Goal: Transaction & Acquisition: Purchase product/service

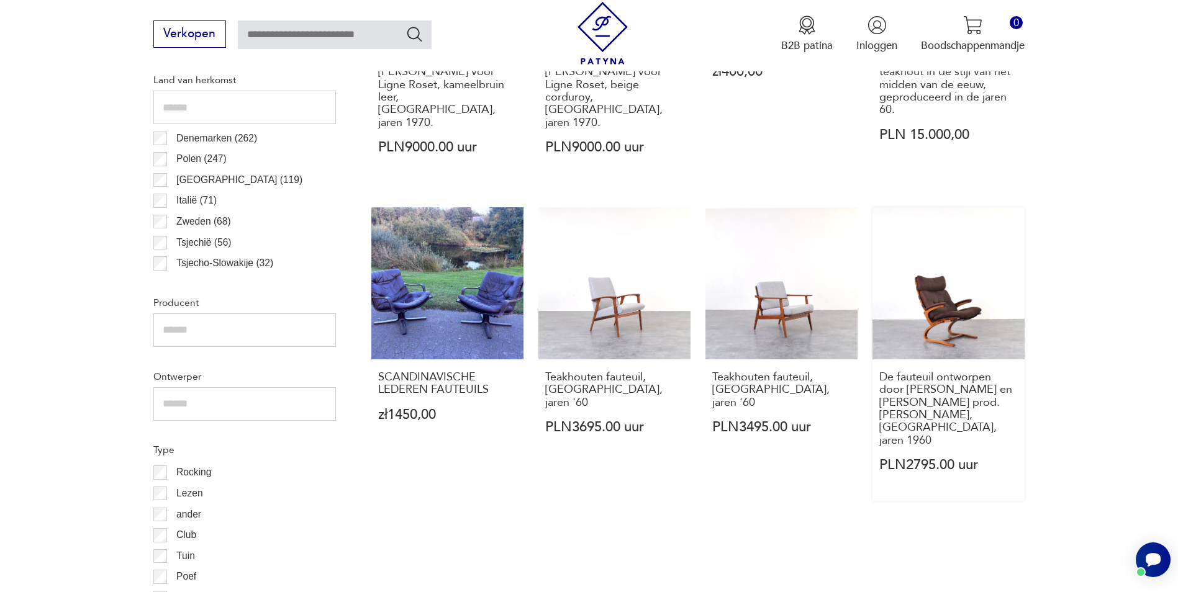
scroll to position [785, 0]
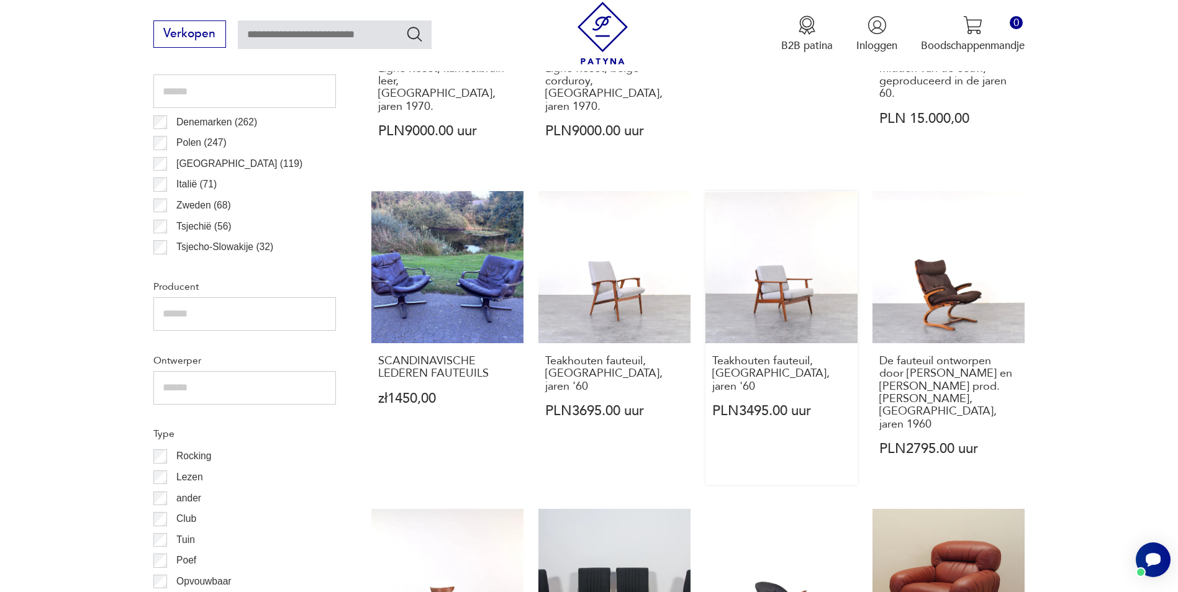
click at [817, 405] on p "PLN3495.00 uur" at bounding box center [781, 411] width 138 height 13
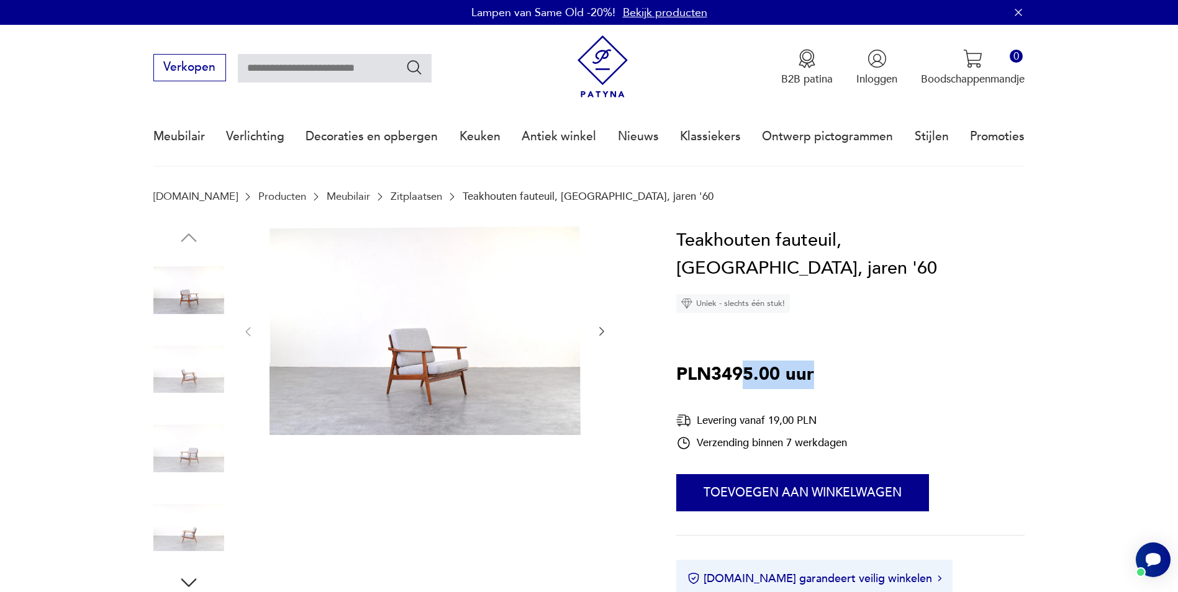
drag, startPoint x: 815, startPoint y: 377, endPoint x: 739, endPoint y: 366, distance: 77.2
click at [739, 366] on div "Teakhouten fauteuil, [GEOGRAPHIC_DATA], jaren '60 Uniek - slechts één stuk! PLN…" at bounding box center [850, 440] width 349 height 427
drag, startPoint x: 739, startPoint y: 366, endPoint x: 756, endPoint y: 366, distance: 17.4
click at [756, 366] on p "PLN3495.00 uur" at bounding box center [745, 375] width 138 height 29
drag, startPoint x: 753, startPoint y: 372, endPoint x: 708, endPoint y: 370, distance: 44.7
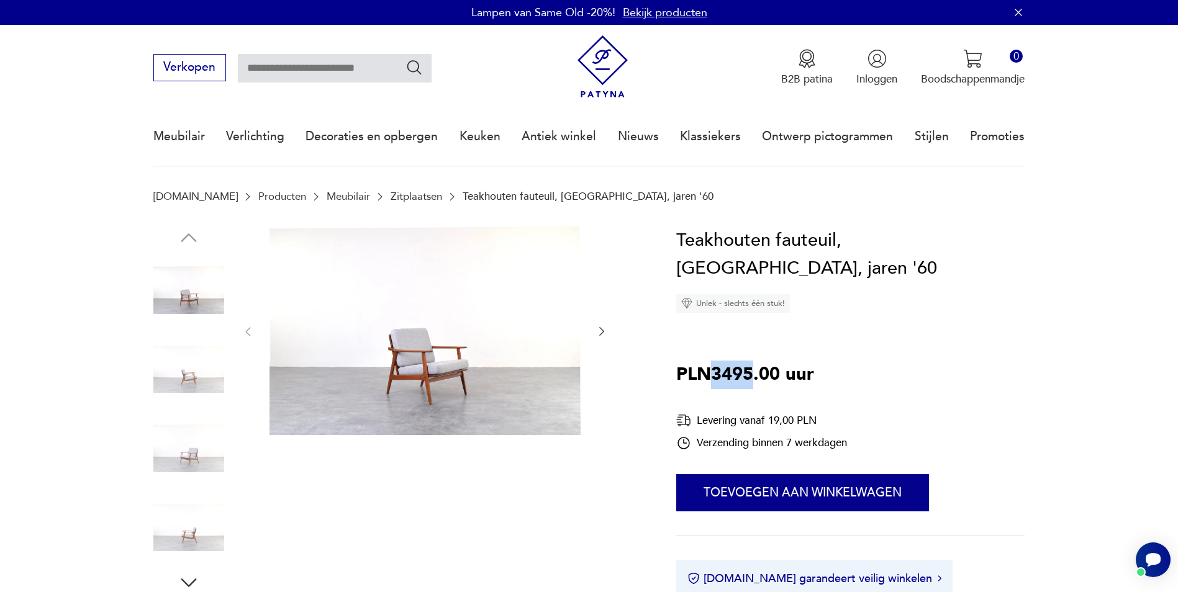
click at [708, 370] on p "PLN3495.00 uur" at bounding box center [745, 375] width 138 height 29
copy p "3495"
